Goal: Task Accomplishment & Management: Complete application form

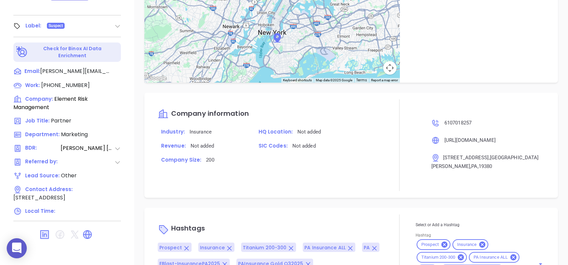
scroll to position [449, 0]
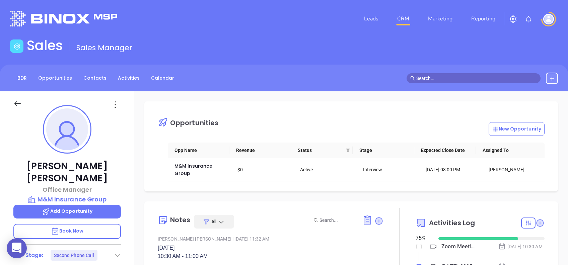
scroll to position [195, 0]
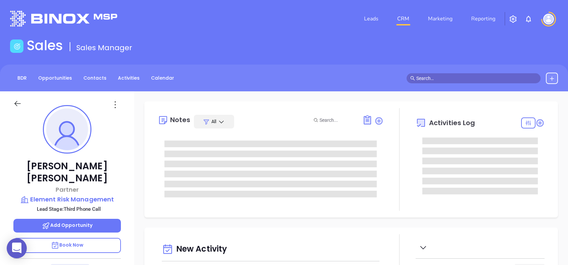
type input "[DATE]"
type input "[PERSON_NAME]"
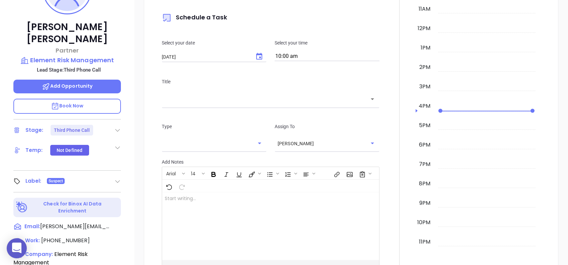
scroll to position [116, 0]
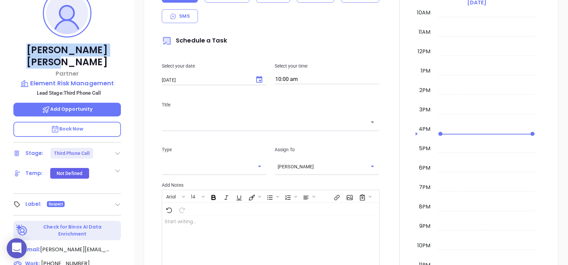
drag, startPoint x: 96, startPoint y: 49, endPoint x: 34, endPoint y: 44, distance: 62.8
click at [34, 44] on p "David Rivell" at bounding box center [66, 56] width 107 height 24
copy p "David Rivell"
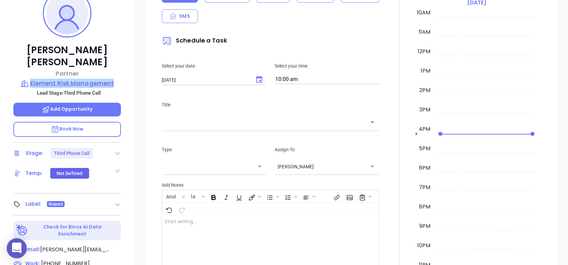
drag, startPoint x: 130, startPoint y: 69, endPoint x: 31, endPoint y: 70, distance: 98.1
click at [31, 70] on div "David Rivell Partner Element Risk Management Lead Stage: Third Phone Call Add O…" at bounding box center [67, 140] width 134 height 331
copy p "Element Risk Management"
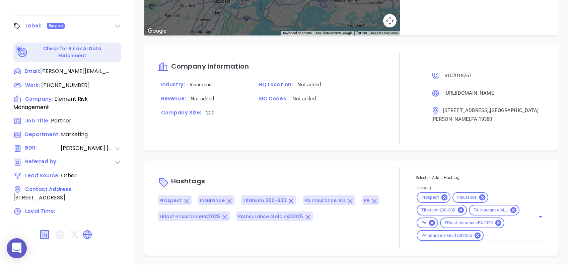
scroll to position [72, 0]
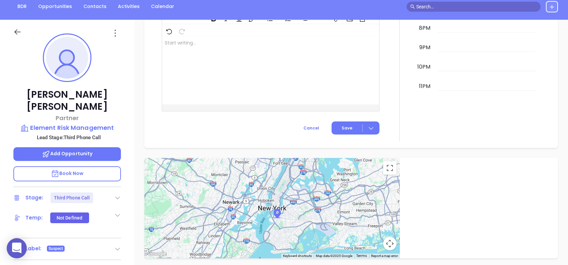
click at [114, 29] on icon at bounding box center [115, 33] width 11 height 11
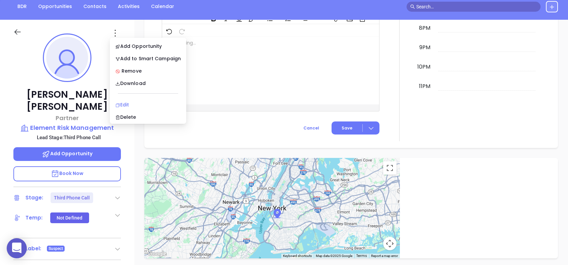
click at [157, 104] on div "Edit" at bounding box center [148, 104] width 66 height 7
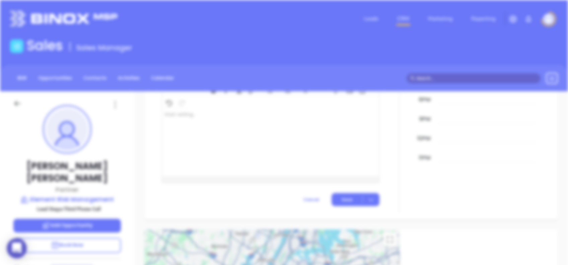
scroll to position [0, 0]
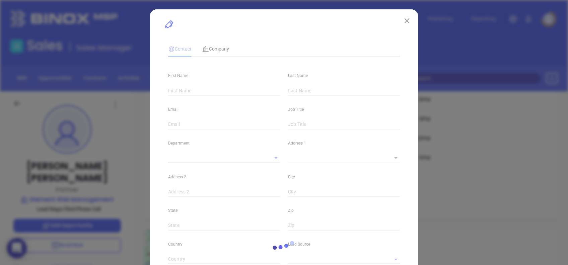
type input "David"
type input "Rivell"
type input "dave@elementrisk.com"
type input "Partner"
type input "1"
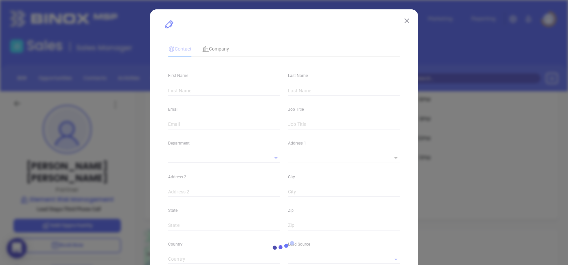
type input "www.linkedin.com/in/david-rivell-2366b38"
type input "Marketing"
type input "Other"
type input "Vicky Mendoza"
type input "Third Phone Call"
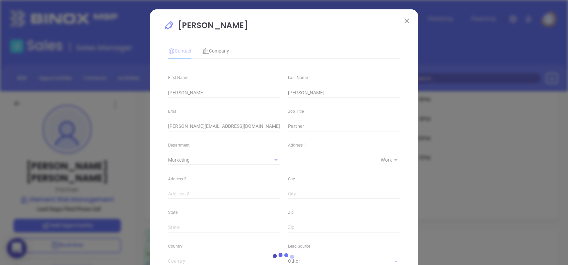
type input "(610) 701-8257"
type input "1"
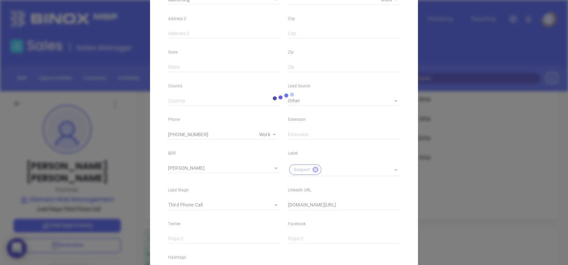
scroll to position [239, 0]
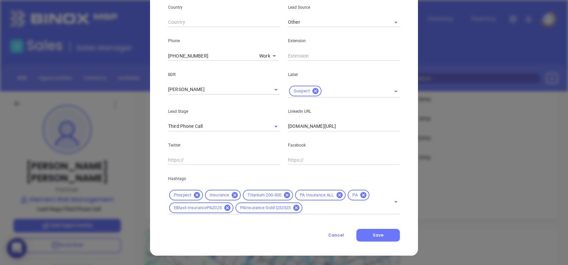
click at [375, 123] on input "www.linkedin.com/in/david-rivell-2366b38" at bounding box center [344, 127] width 112 height 10
paste input "cic-crm-2366b38/"
type input "www.linkedin.com/in/david-rivell-cic-crm-2366b38/"
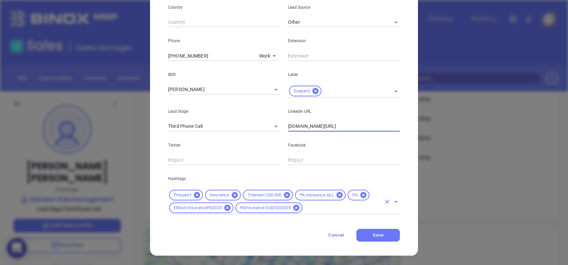
click at [335, 208] on input "text" at bounding box center [342, 208] width 78 height 8
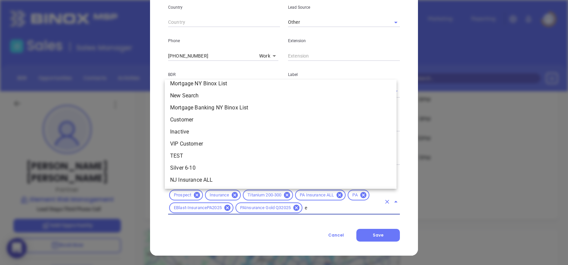
scroll to position [619, 0]
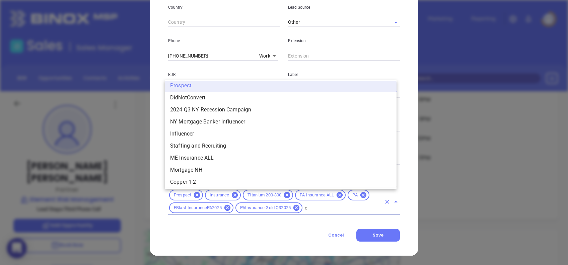
type input "ex"
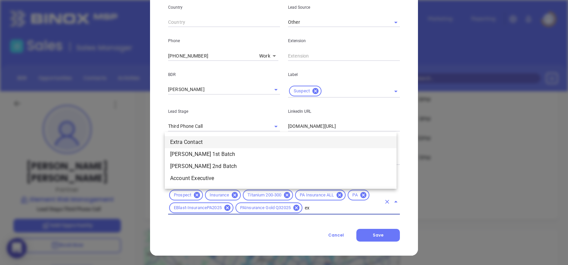
click at [202, 138] on li "Extra Contact" at bounding box center [281, 142] width 232 height 12
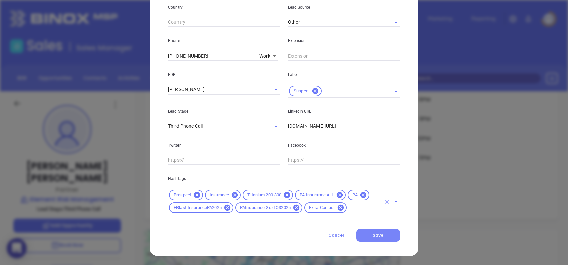
click at [388, 234] on button "Save" at bounding box center [378, 235] width 44 height 13
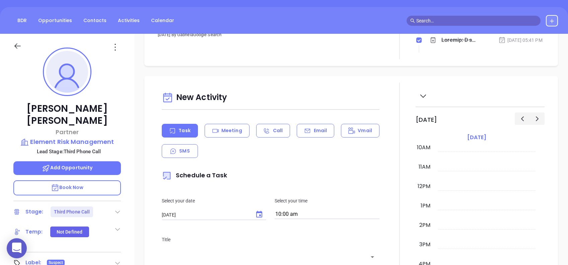
scroll to position [27, 0]
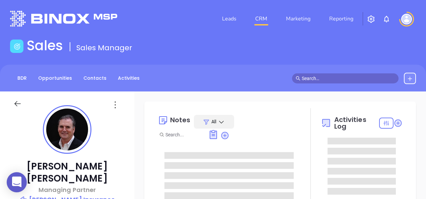
type input "[PERSON_NAME]"
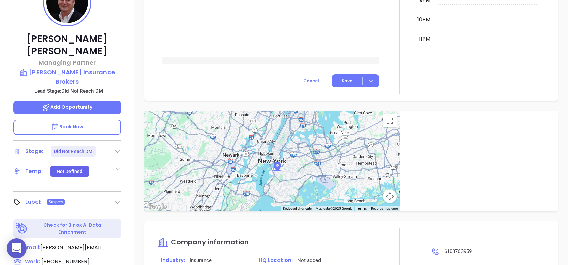
scroll to position [116, 0]
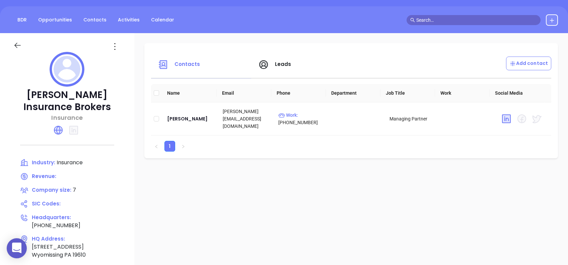
scroll to position [45, 0]
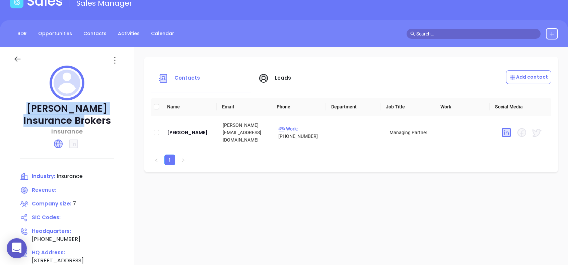
drag, startPoint x: 86, startPoint y: 123, endPoint x: 3, endPoint y: 104, distance: 85.1
click at [3, 104] on div "Anderson Insurance Brokers Insurance Industry: Insurance Revenue: Company size:…" at bounding box center [67, 189] width 134 height 285
copy p "Anderson Insurance Brokers"
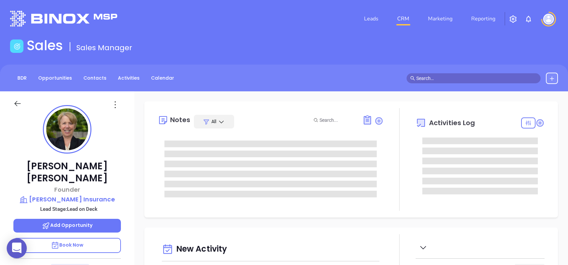
type input "[DATE]"
type input "[PERSON_NAME]"
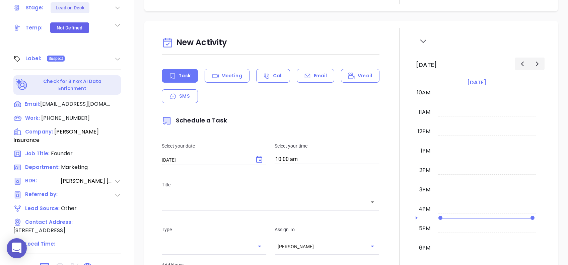
scroll to position [268, 0]
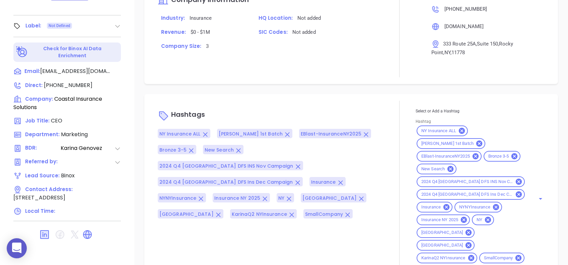
scroll to position [525, 0]
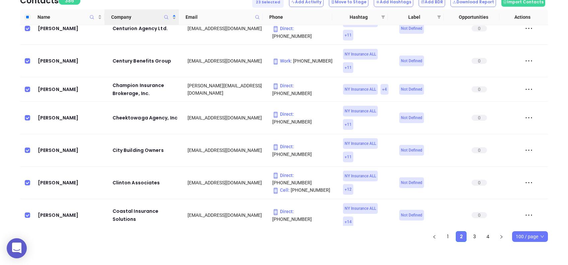
scroll to position [580, 0]
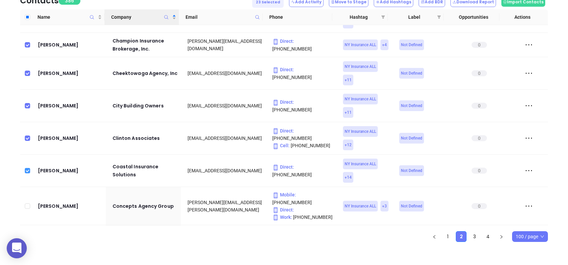
click at [29, 168] on input "checkbox" at bounding box center [27, 170] width 5 height 5
checkbox input "false"
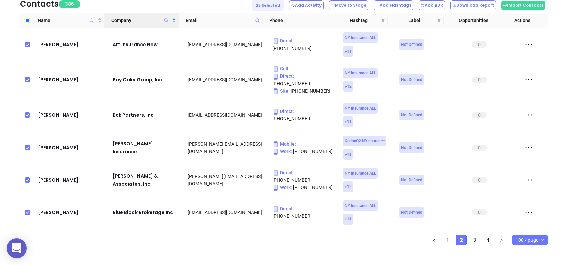
scroll to position [0, 0]
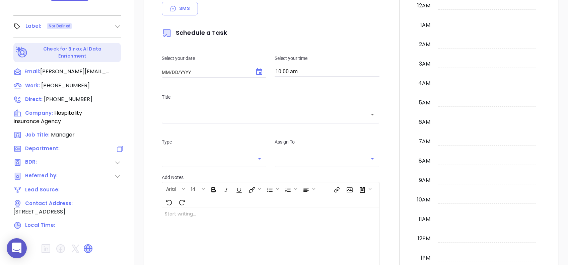
type input "[DATE]"
type input "[PERSON_NAME]"
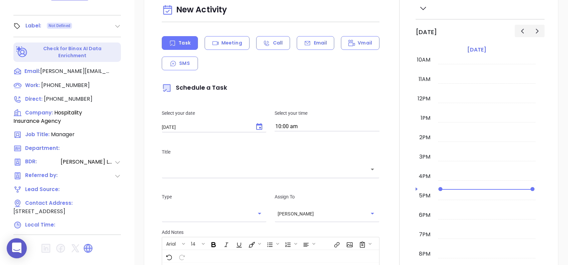
scroll to position [116, 0]
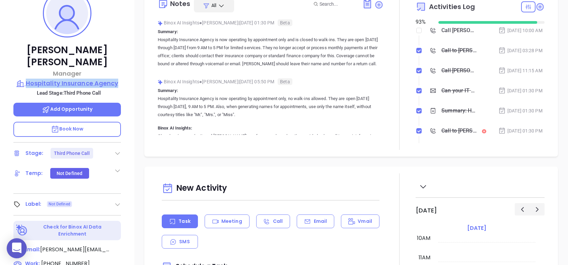
drag, startPoint x: 128, startPoint y: 72, endPoint x: 26, endPoint y: 69, distance: 101.8
click at [26, 69] on div "Tammy Poston Manager Hospitality Insurance Agency Lead Stage: Third Phone Call …" at bounding box center [67, 140] width 134 height 331
copy p "Hospitality Insurance Agency"
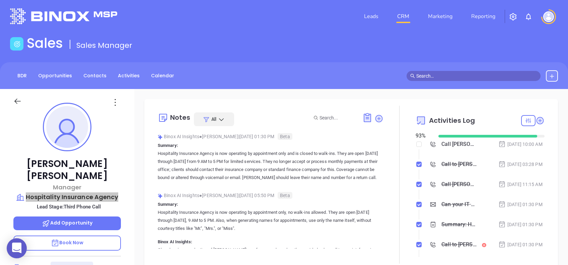
scroll to position [0, 0]
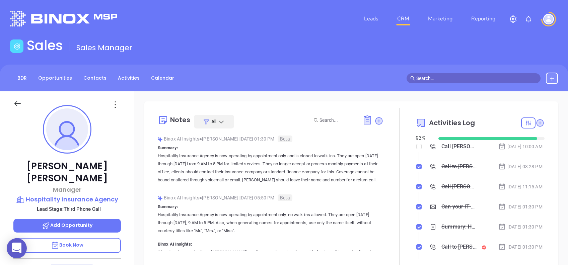
click at [113, 106] on icon at bounding box center [115, 104] width 11 height 11
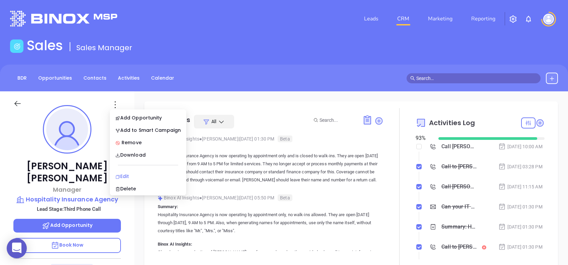
click at [128, 177] on div "Edit" at bounding box center [148, 176] width 66 height 7
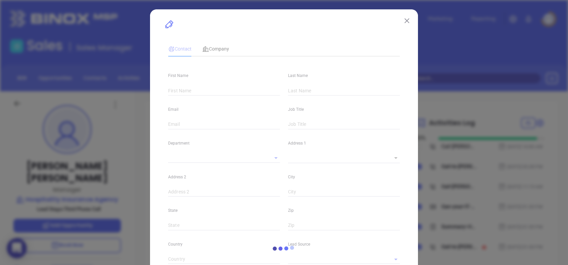
type input "Tammy"
type input "Poston"
type input "tammy@hospitality-ins.com"
type input "Manager"
type textarea "1951 Pisgah Road"
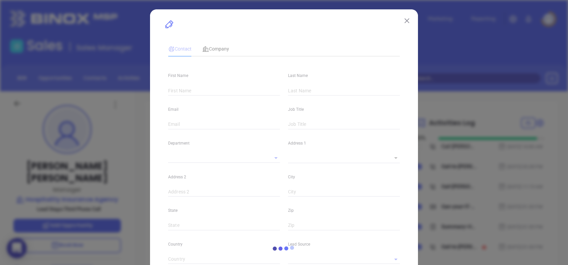
type input "1"
type input "Suite 121"
type input "Florence"
type input "SC"
type input "29501"
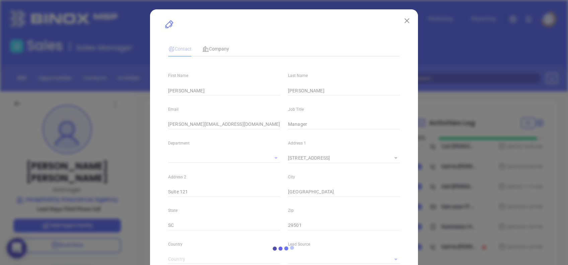
type input "Lucy Lechado"
type input "Third Phone Call"
type input "(843) 407-5082"
type input "1"
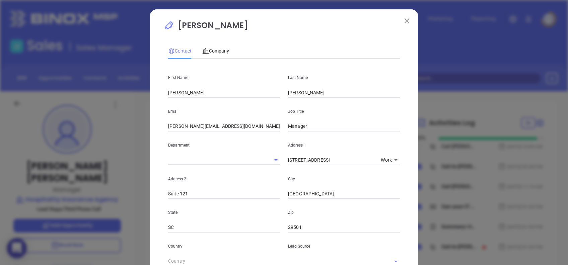
click at [404, 21] on img at bounding box center [406, 20] width 5 height 5
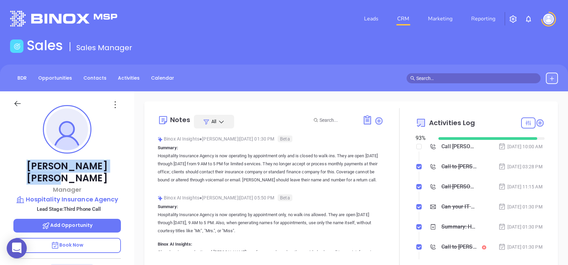
drag, startPoint x: 110, startPoint y: 163, endPoint x: 22, endPoint y: 164, distance: 87.7
click at [22, 164] on p "Tammy Poston" at bounding box center [66, 172] width 107 height 24
copy p "Tammy Poston"
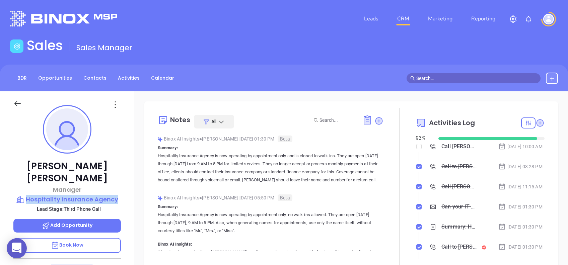
drag, startPoint x: 127, startPoint y: 187, endPoint x: 27, endPoint y: 187, distance: 100.1
click at [27, 187] on div "Tammy Poston Manager Hospitality Insurance Agency Lead Stage: Third Phone Call …" at bounding box center [67, 256] width 134 height 331
copy p "Hospitality Insurance Agency"
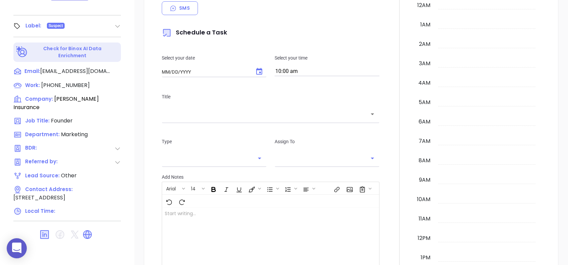
type input "10:00 am"
type input "[DATE]"
type input "[PERSON_NAME]"
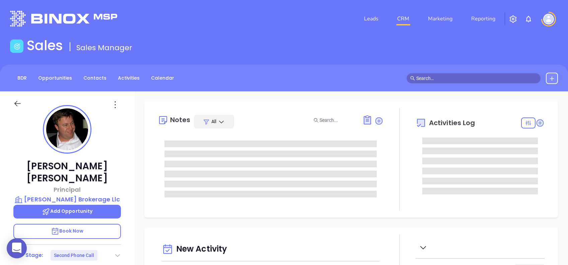
type input "[PERSON_NAME]"
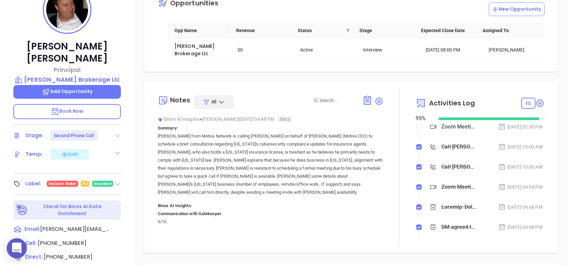
scroll to position [134, 0]
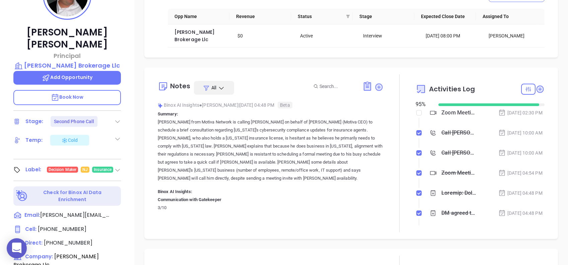
click at [118, 167] on icon at bounding box center [117, 170] width 7 height 7
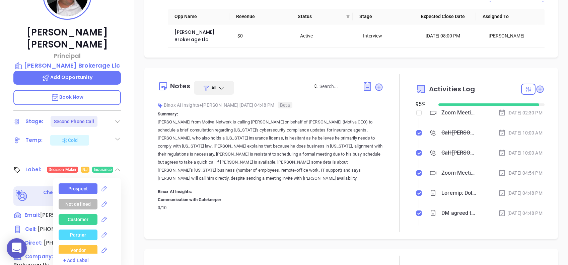
click at [79, 183] on div "Prospect" at bounding box center [77, 188] width 19 height 11
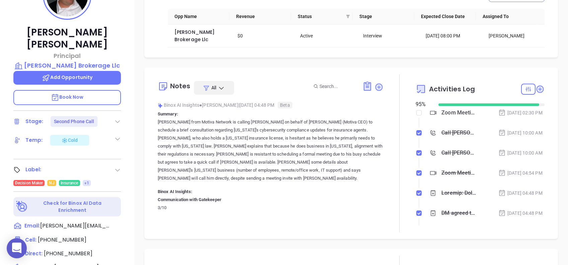
click at [144, 129] on div "Notes All Binox AI Insights ● [PERSON_NAME] | [DATE] 04:48 PM Beta Summary: [PE…" at bounding box center [350, 153] width 413 height 171
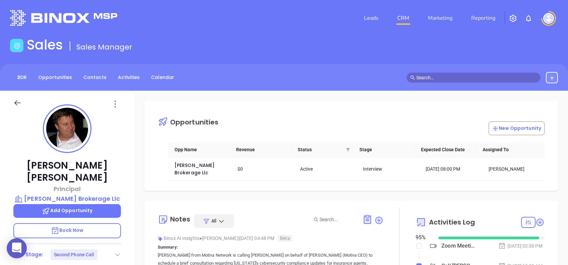
scroll to position [0, 0]
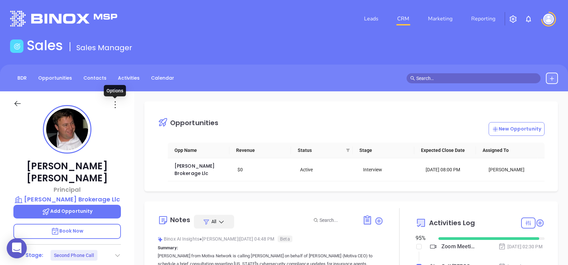
click at [113, 108] on icon at bounding box center [115, 104] width 11 height 11
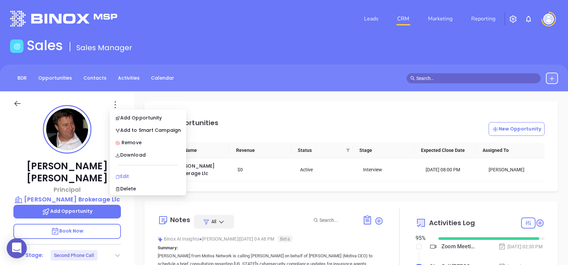
click at [140, 177] on div "Edit" at bounding box center [148, 176] width 66 height 7
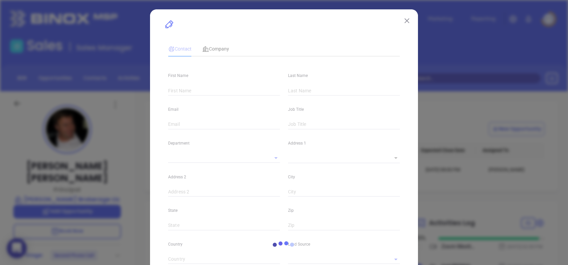
type input "[PERSON_NAME]"
type input "[PERSON_NAME][EMAIL_ADDRESS][DOMAIN_NAME]"
type input "Principal"
type textarea "[STREET_ADDRESS]"
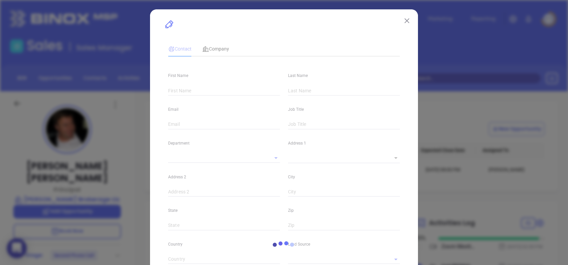
type input "1"
type input "Suite 1"
type input "Bedminster"
type input "[US_STATE]"
type input "07921"
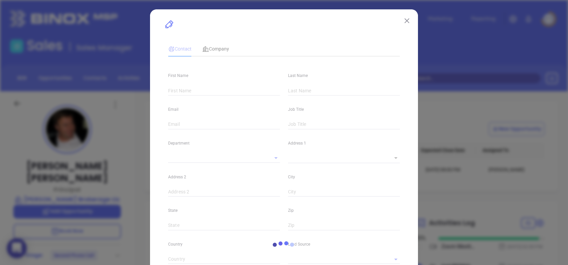
type input "[GEOGRAPHIC_DATA]"
type input "[DOMAIN_NAME][URL][PERSON_NAME]"
type input "Marketing"
type input "Website Reveal"
type input "[PERSON_NAME]"
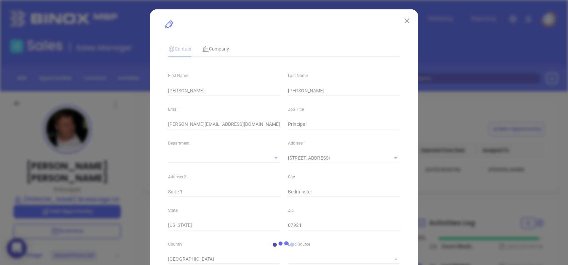
type input "Second Phone Call"
type input "1"
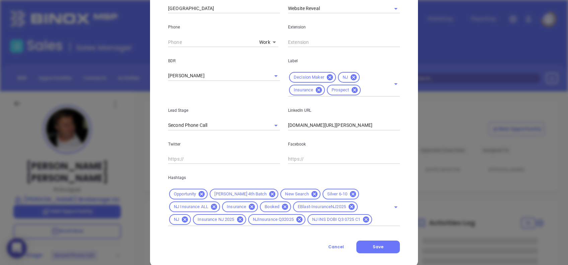
scroll to position [264, 0]
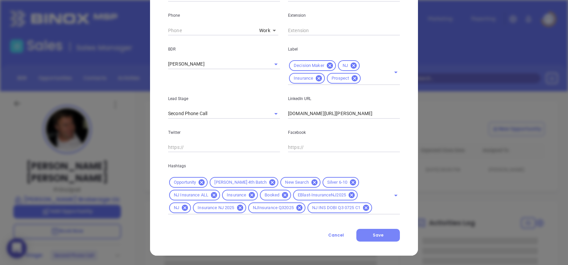
click at [385, 233] on button "Save" at bounding box center [378, 235] width 44 height 13
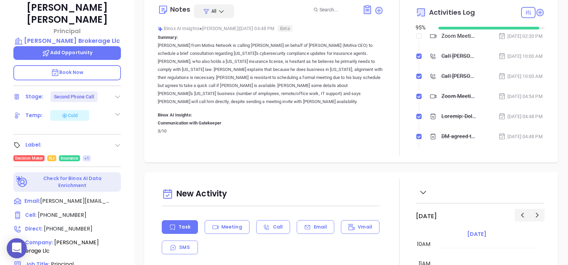
scroll to position [250, 0]
